Goal: Communication & Community: Share content

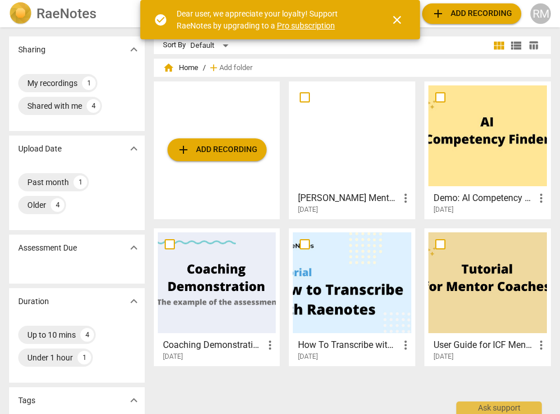
click at [402, 197] on span "more_vert" at bounding box center [406, 198] width 14 height 14
click at [362, 158] on div at bounding box center [280, 207] width 560 height 414
click at [362, 158] on div at bounding box center [352, 135] width 118 height 101
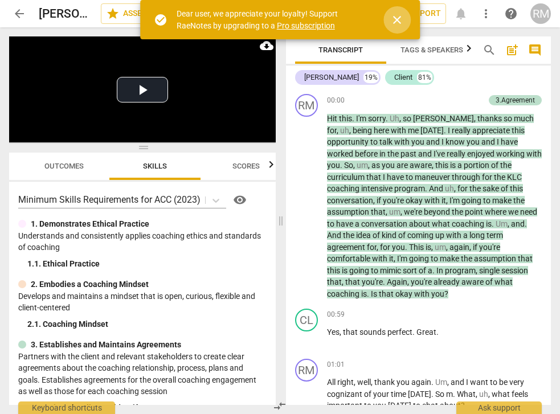
click at [395, 19] on span "close" at bounding box center [397, 20] width 14 height 14
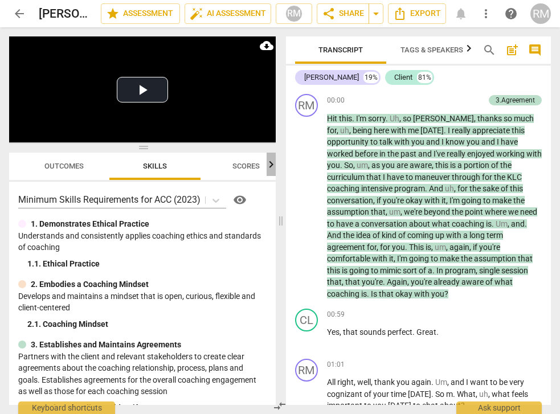
click at [271, 167] on icon "button" at bounding box center [271, 164] width 4 height 7
click at [485, 13] on span "more_vert" at bounding box center [486, 14] width 14 height 14
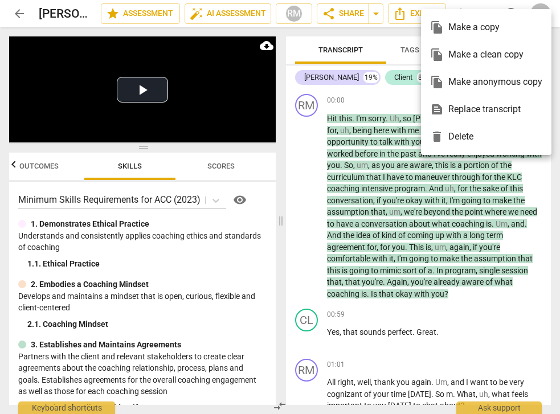
click at [376, 15] on div at bounding box center [280, 207] width 560 height 414
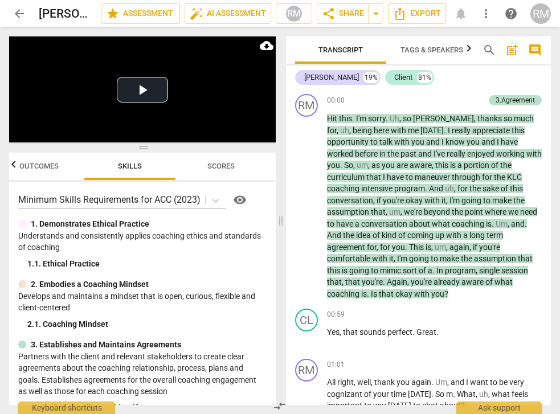
click at [376, 15] on span "arrow_drop_down" at bounding box center [376, 14] width 14 height 14
click at [346, 16] on span "share Share" at bounding box center [343, 14] width 42 height 14
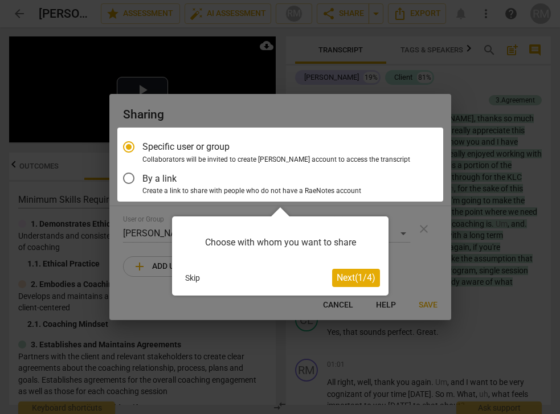
click at [339, 278] on span "Next ( 1 / 4 )" at bounding box center [356, 277] width 39 height 11
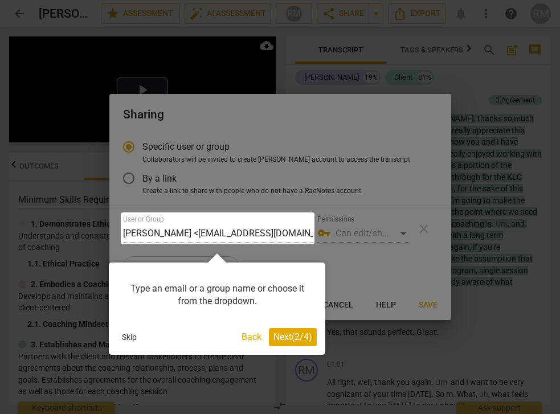
click at [295, 334] on span "Next ( 2 / 4 )" at bounding box center [292, 336] width 39 height 11
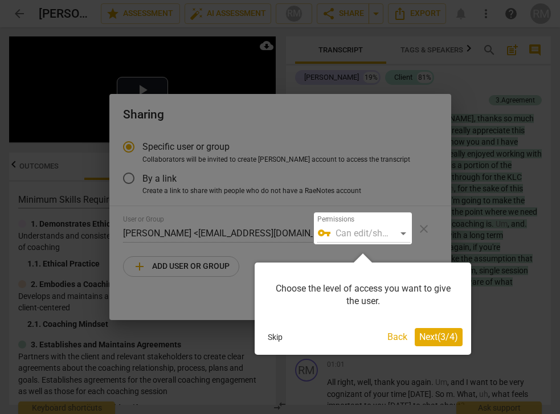
click at [421, 333] on span "Next ( 3 / 4 )" at bounding box center [438, 336] width 39 height 11
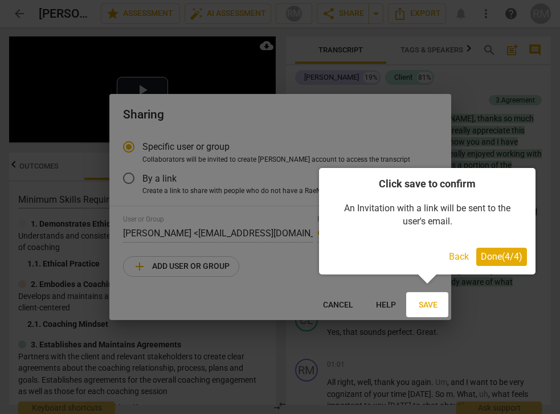
click at [495, 256] on span "Done ( 4 / 4 )" at bounding box center [502, 256] width 42 height 11
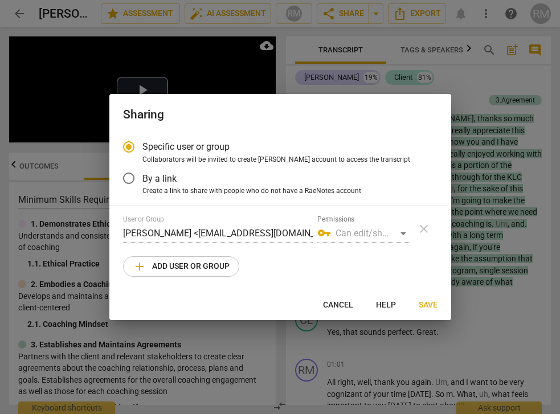
click at [185, 271] on span "add Add user or group" at bounding box center [181, 267] width 97 height 14
radio input "false"
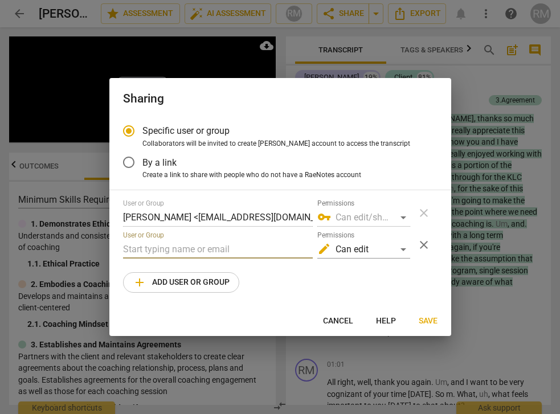
click at [176, 248] on input "text" at bounding box center [218, 249] width 190 height 18
type input "[PERSON_NAME][EMAIL_ADDRESS][PERSON_NAME][DOMAIN_NAME]"
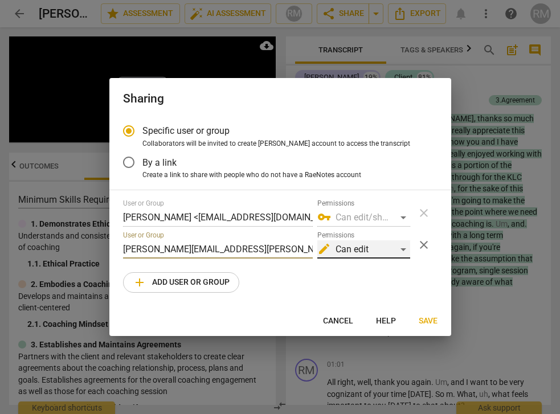
click at [404, 250] on div "edit Can edit" at bounding box center [363, 249] width 93 height 18
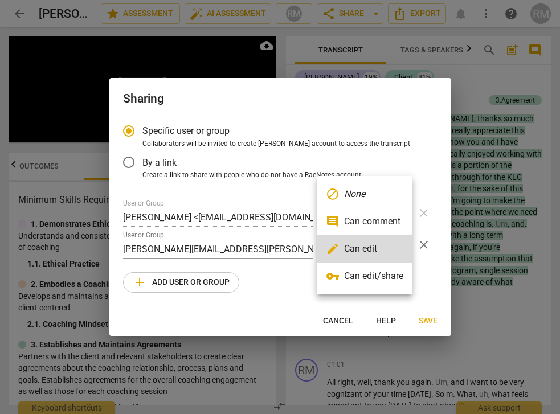
click at [394, 276] on li "vpn_key Can edit/share" at bounding box center [365, 276] width 96 height 27
radio input "false"
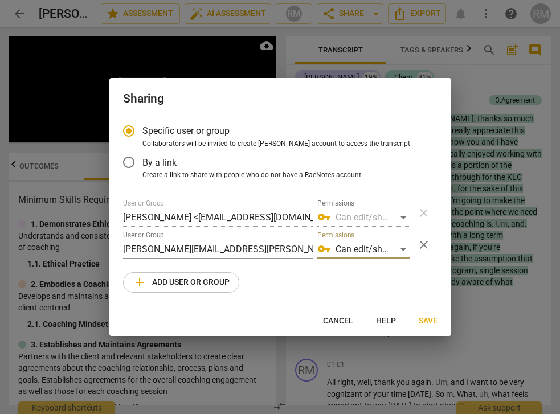
click at [429, 318] on span "Save" at bounding box center [428, 321] width 19 height 11
